Goal: Task Accomplishment & Management: Use online tool/utility

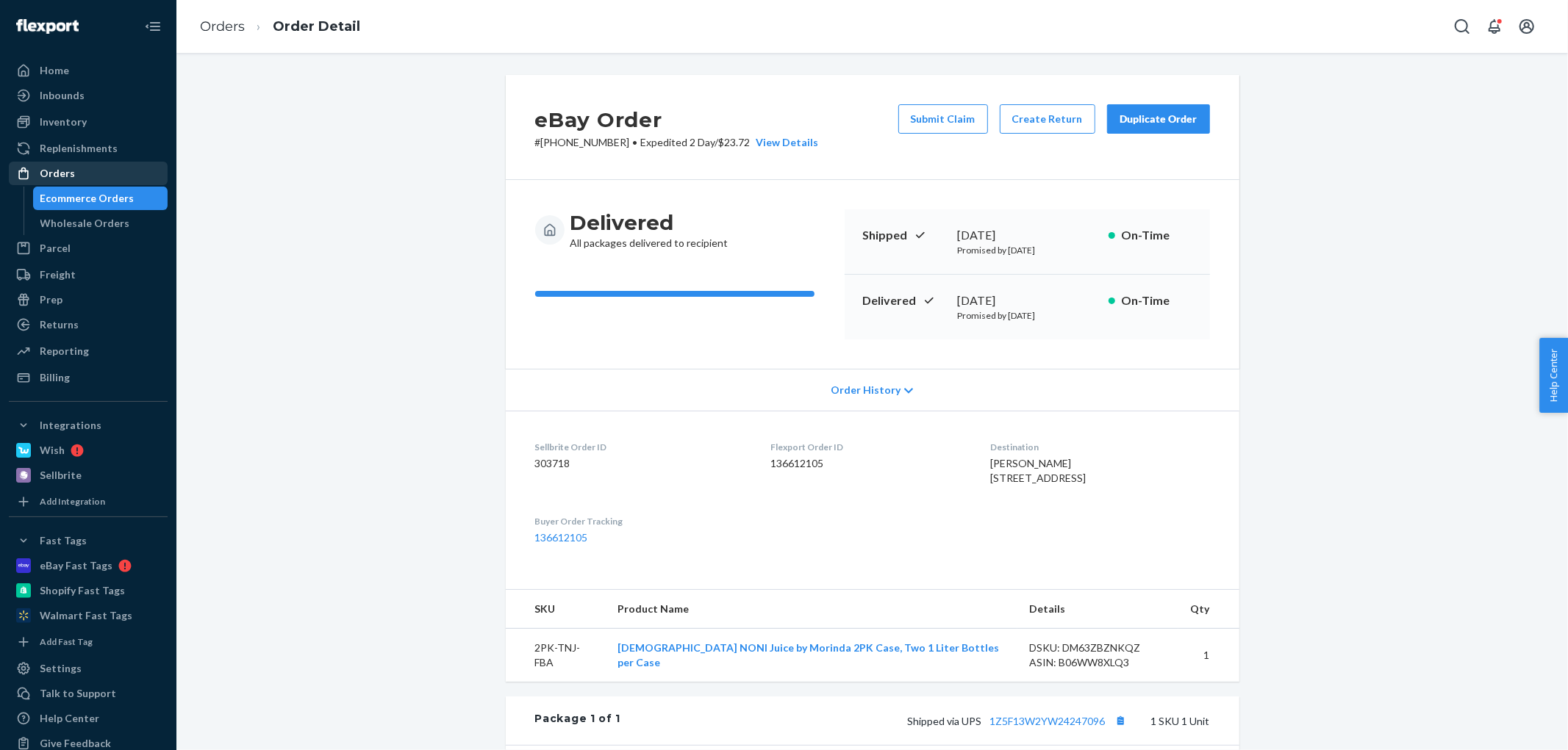
click at [94, 182] on div "Orders" at bounding box center [88, 173] width 156 height 20
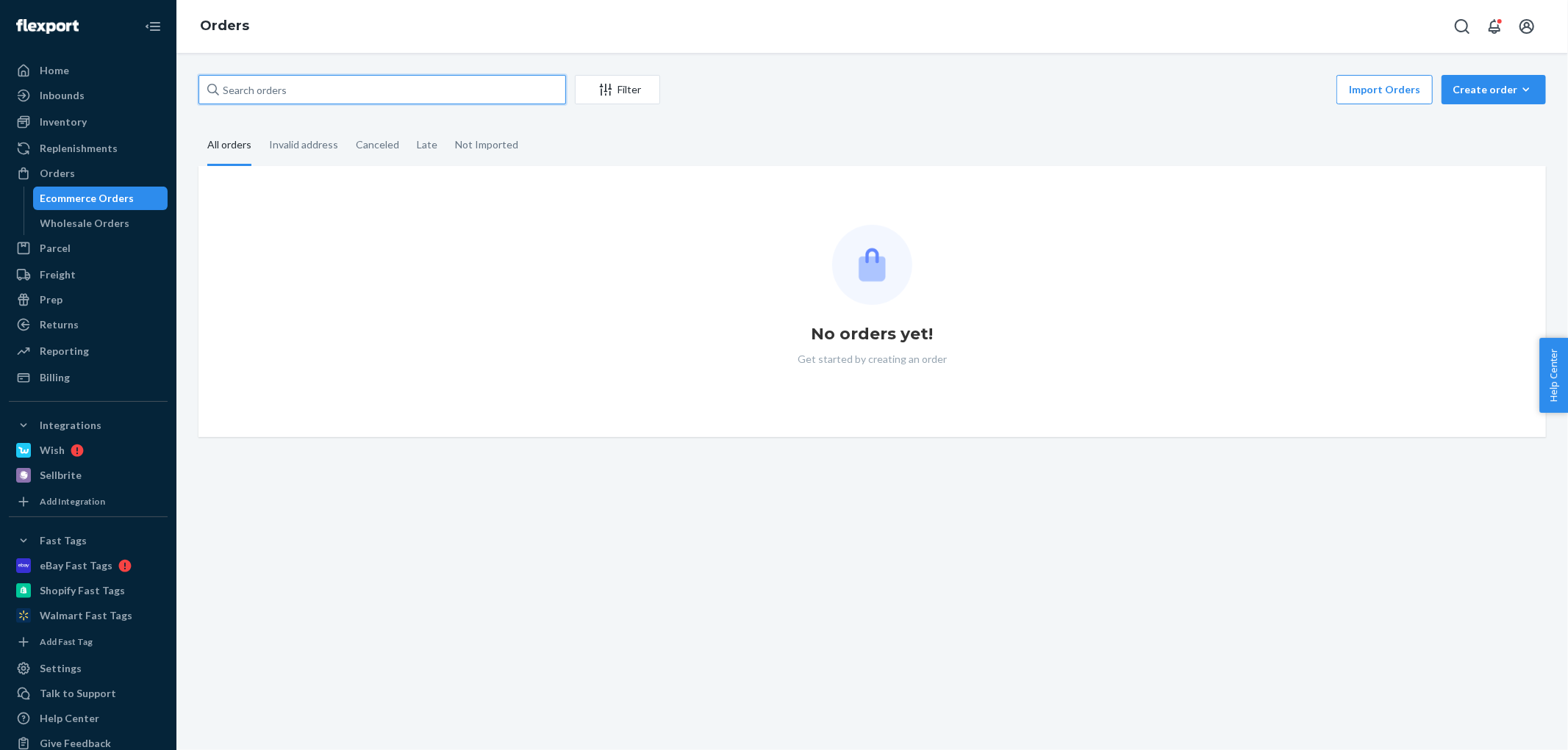
click at [376, 96] on input "text" at bounding box center [382, 89] width 368 height 30
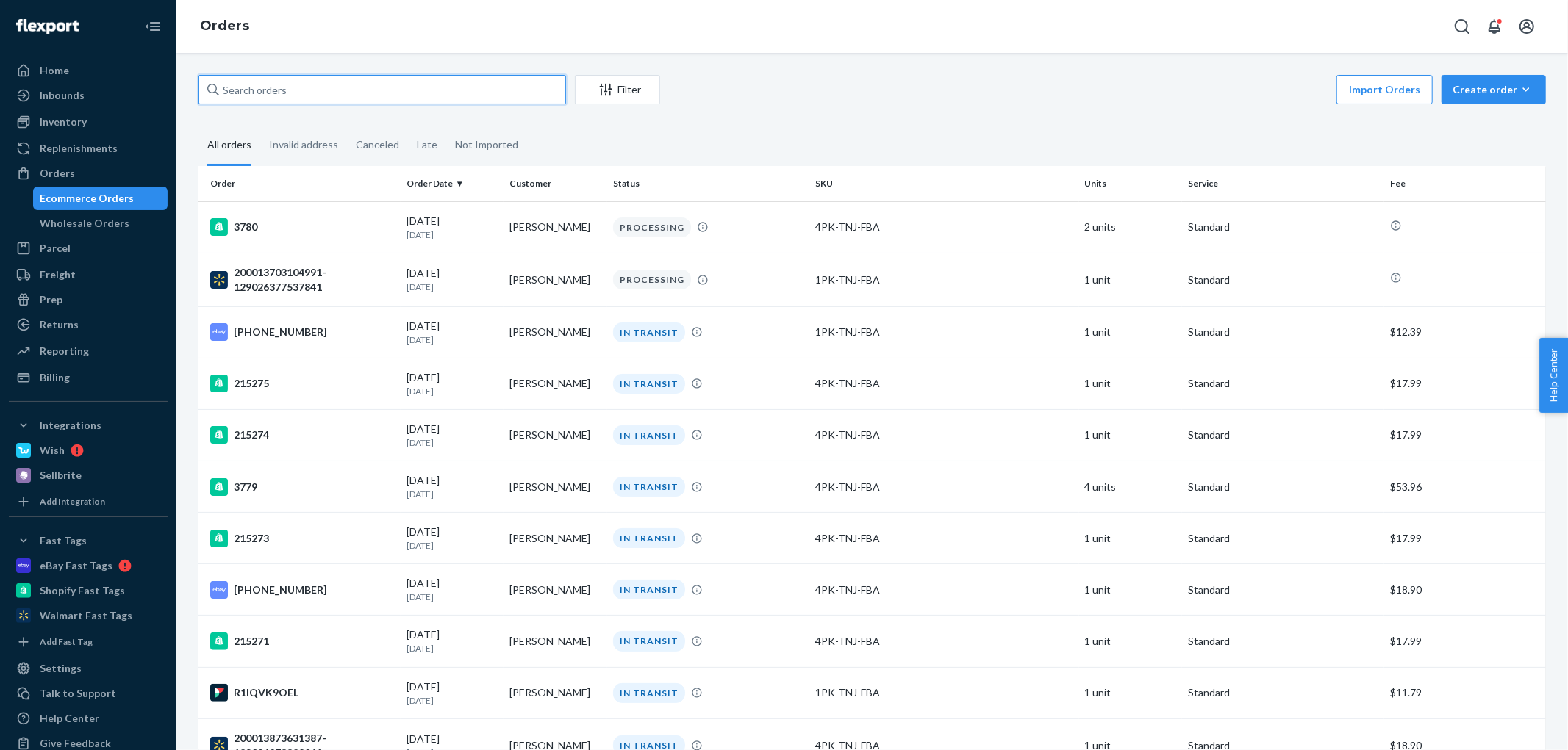
paste input "215251"
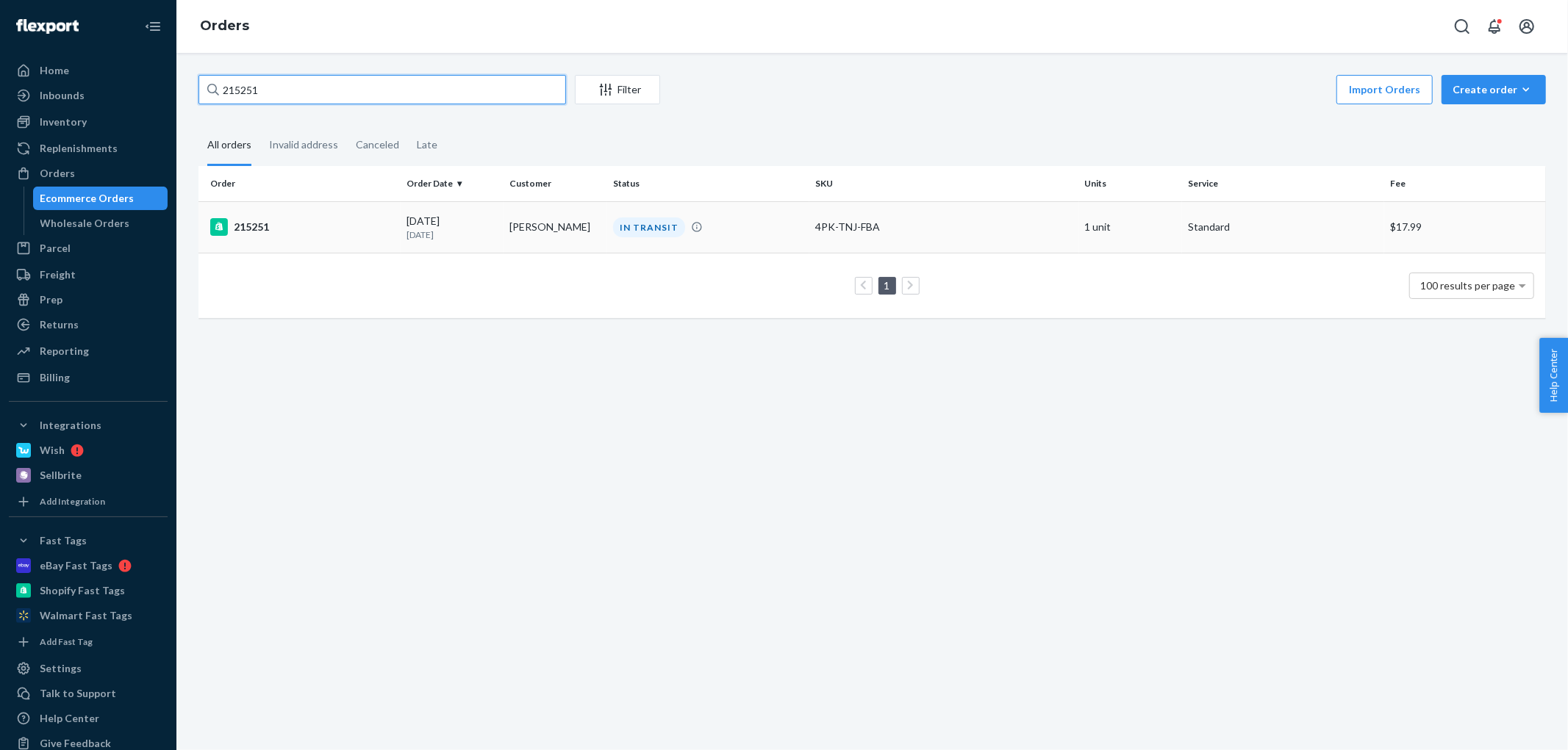
type input "215251"
click at [427, 243] on td "[DATE] [DATE]" at bounding box center [452, 227] width 104 height 51
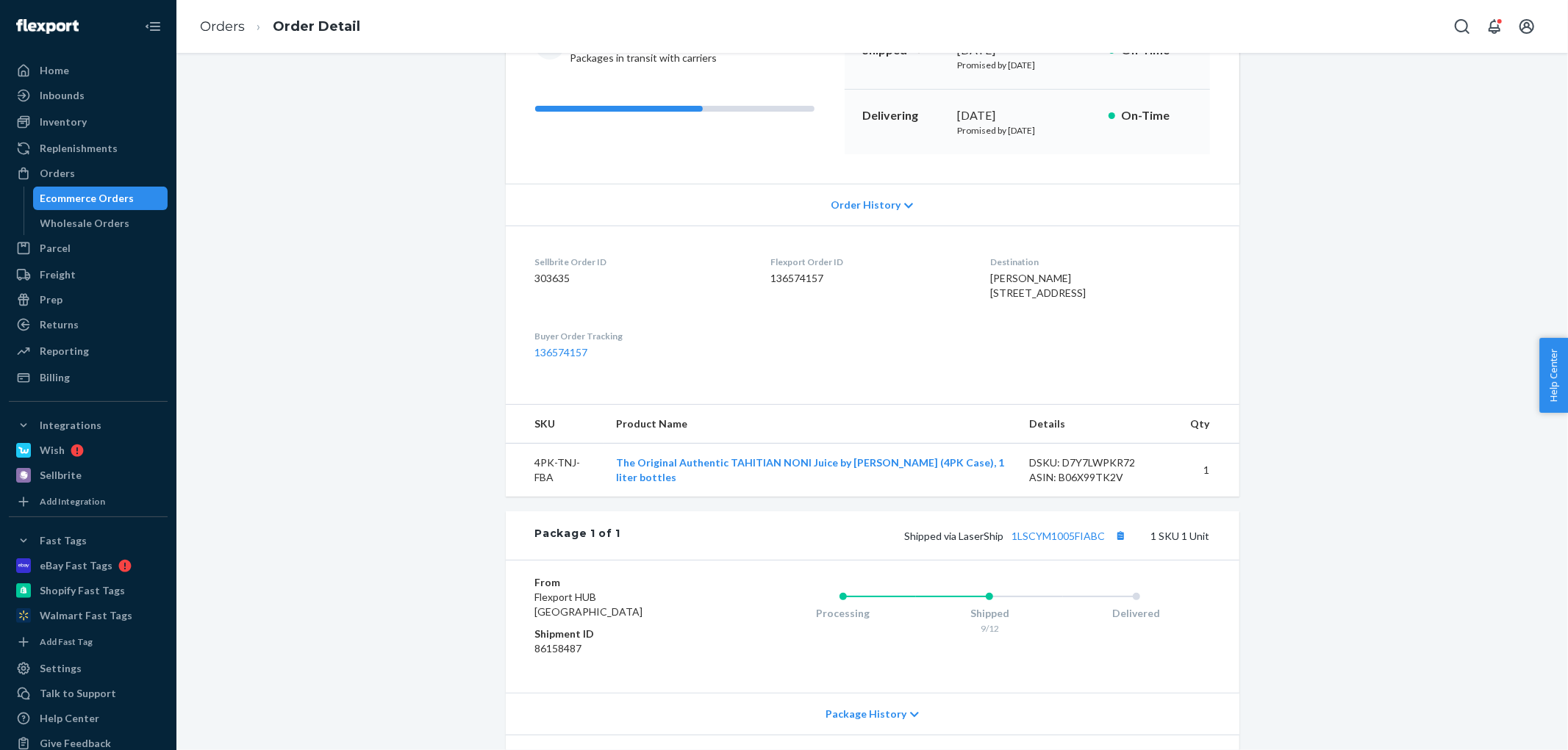
scroll to position [307, 0]
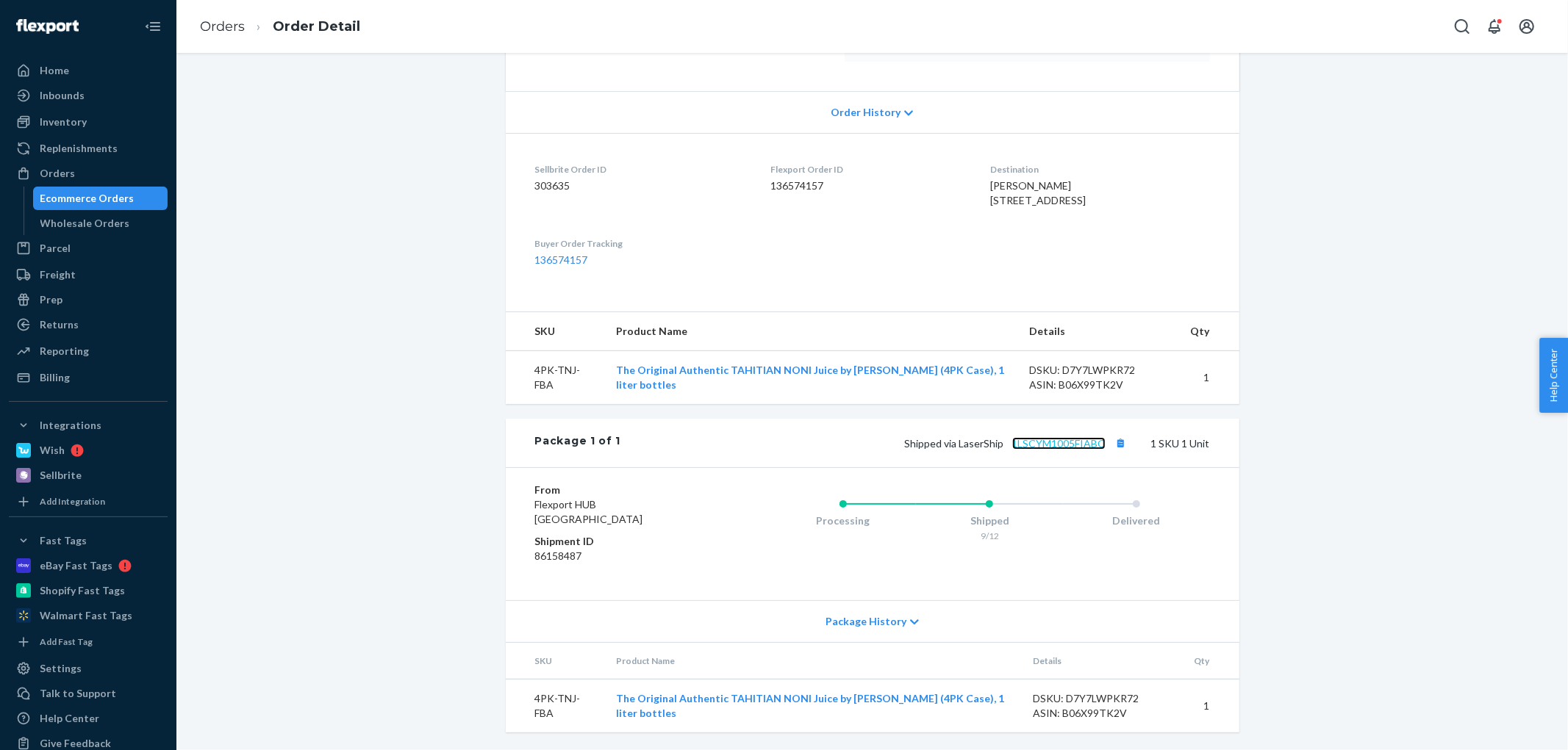
click at [1083, 445] on link "1LSCYM1005FIABC" at bounding box center [1058, 443] width 94 height 13
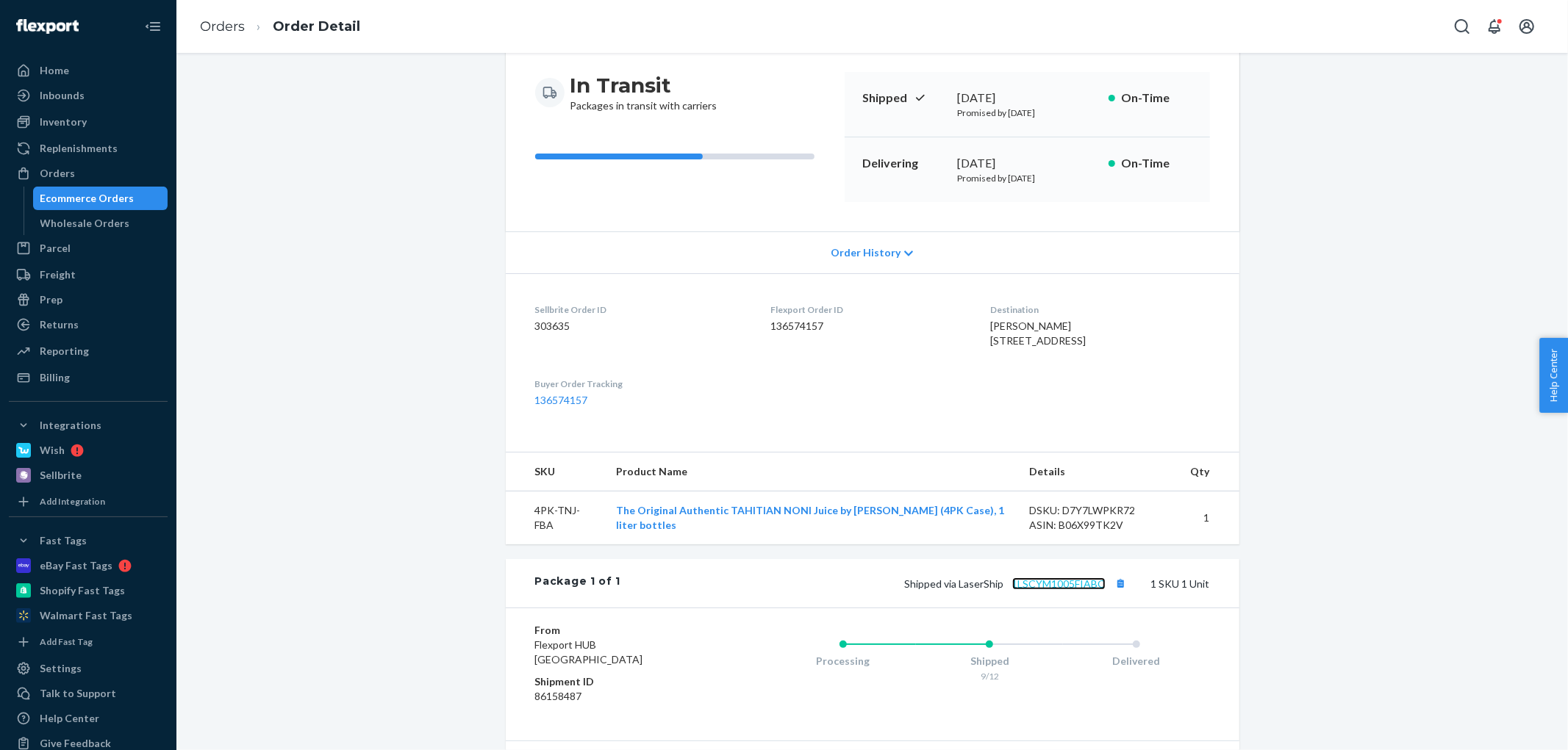
scroll to position [0, 0]
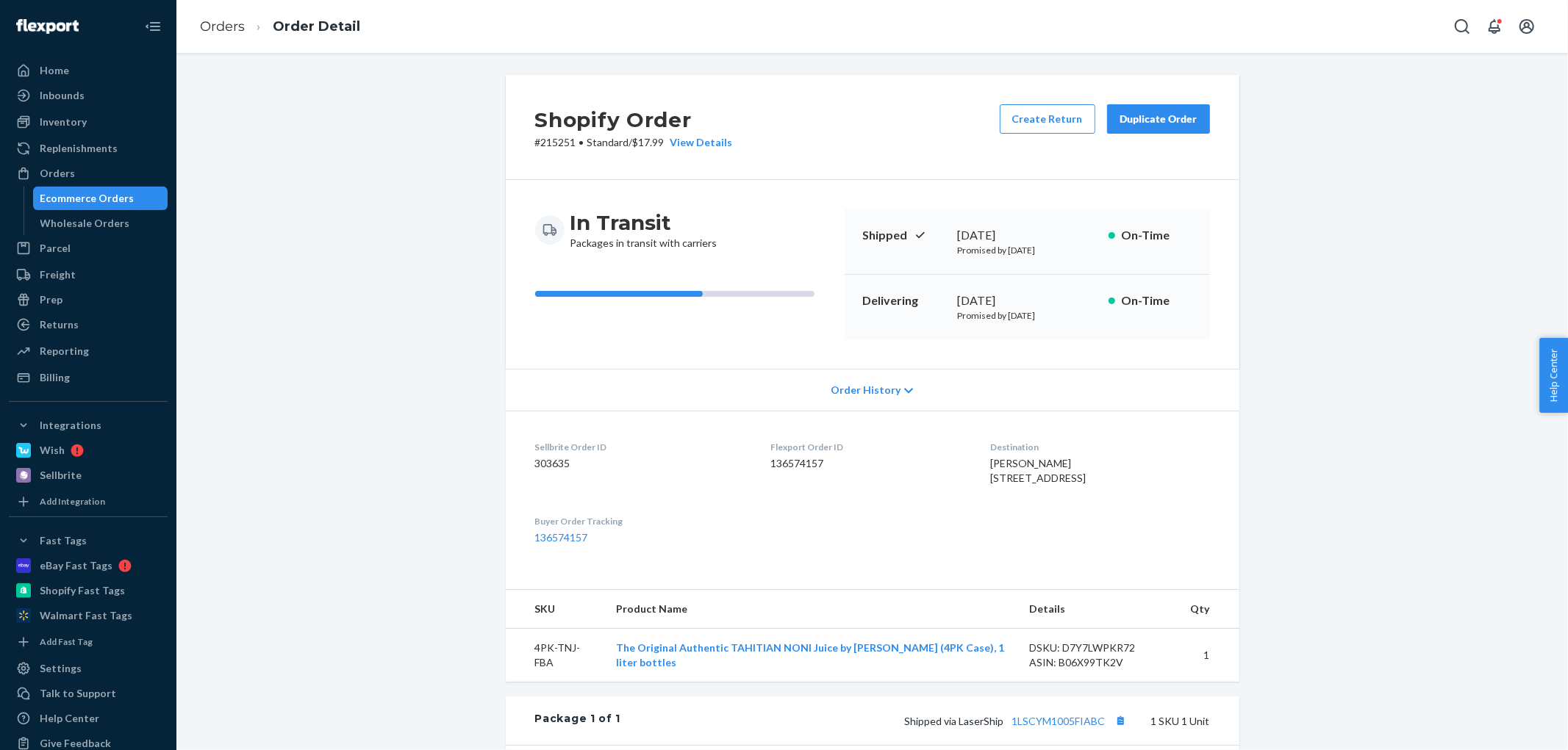
click at [1162, 120] on div "Duplicate Order" at bounding box center [1159, 118] width 78 height 14
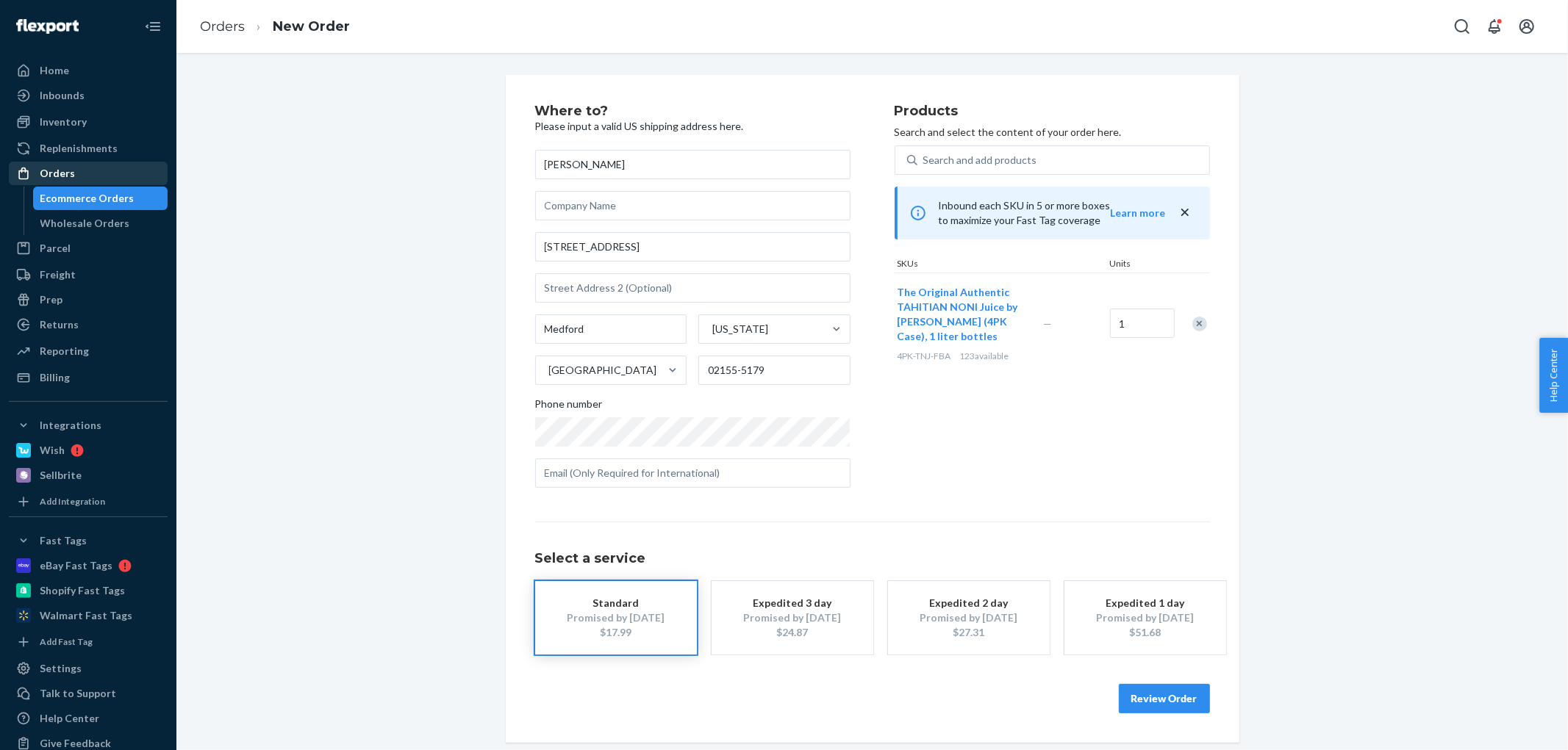
click at [75, 164] on div "Orders" at bounding box center [88, 173] width 156 height 20
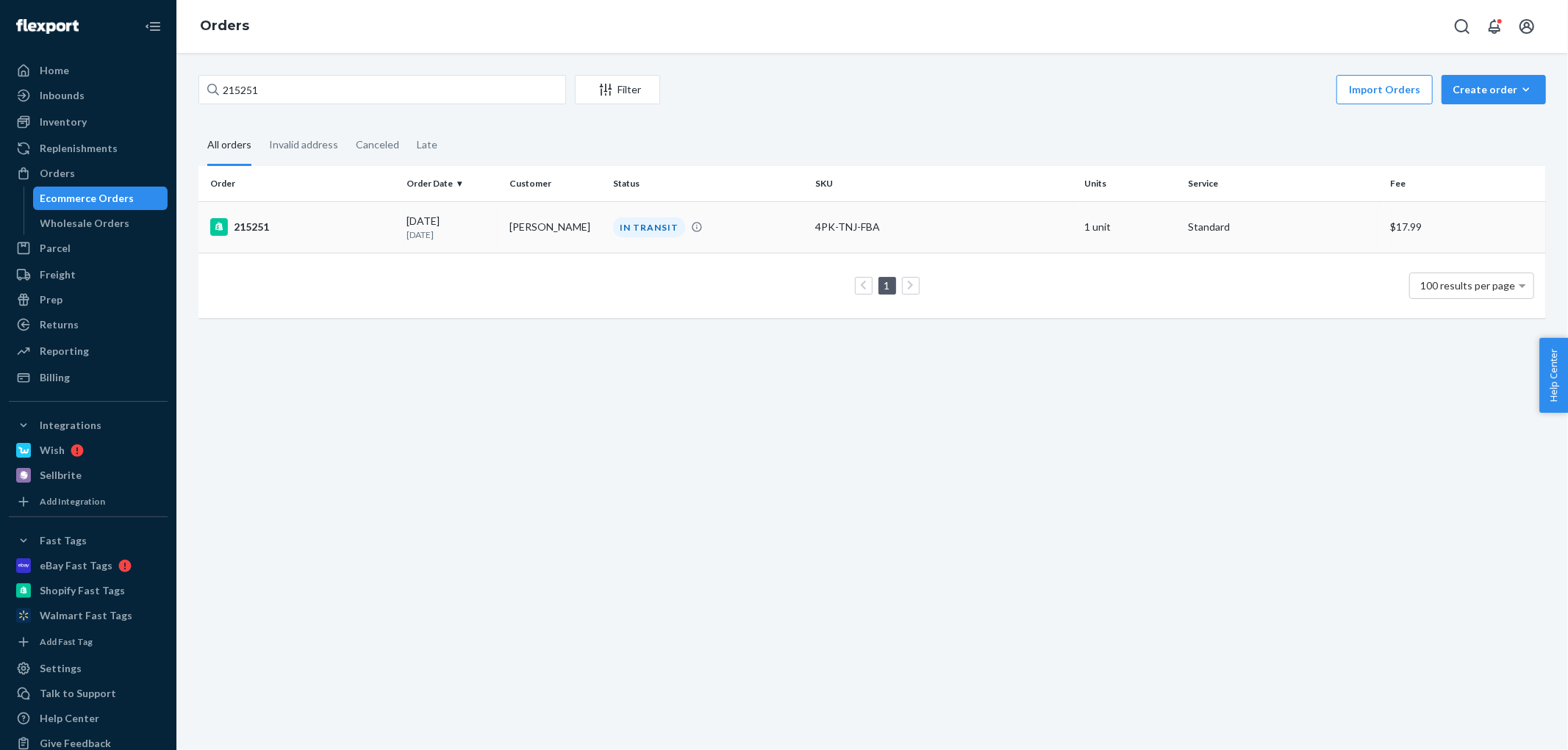
click at [353, 210] on td "215251" at bounding box center [300, 227] width 203 height 51
